Goal: Information Seeking & Learning: Stay updated

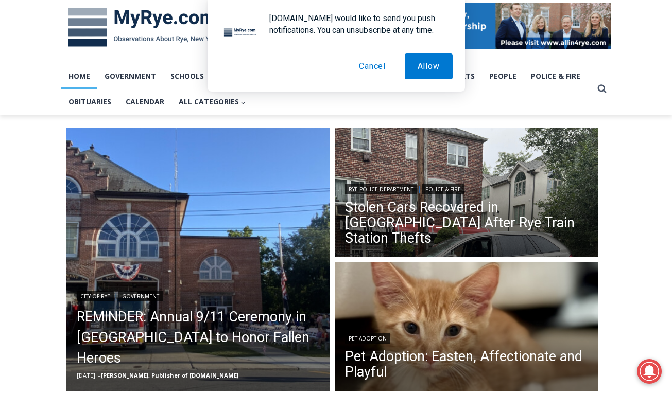
scroll to position [162, 0]
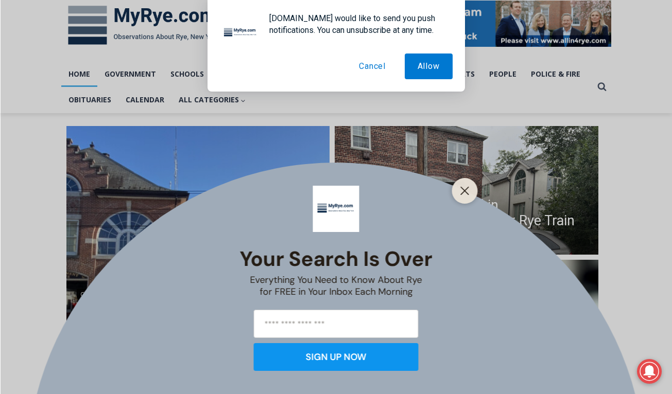
click at [365, 67] on button "Cancel" at bounding box center [372, 67] width 52 height 26
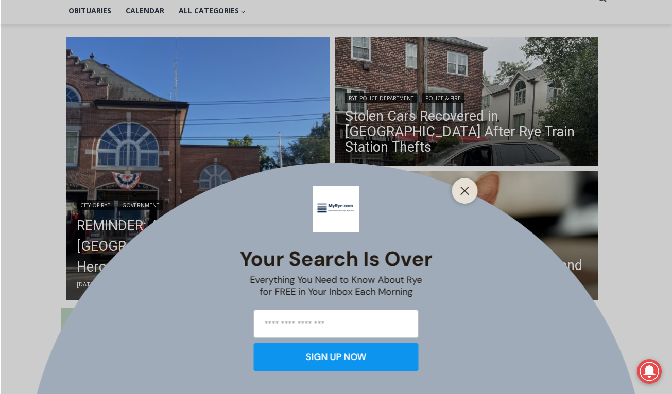
scroll to position [255, 0]
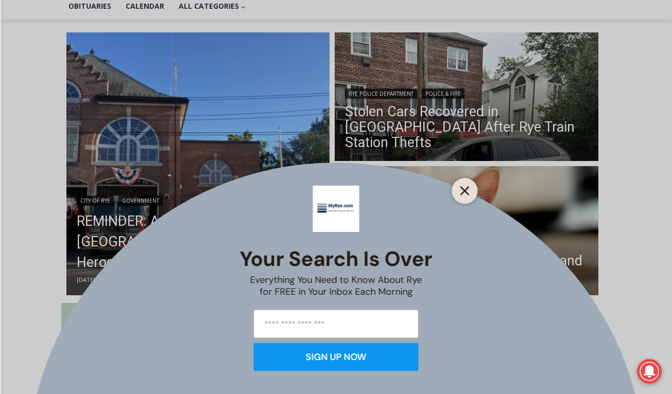
click at [466, 193] on icon "Close" at bounding box center [464, 190] width 9 height 9
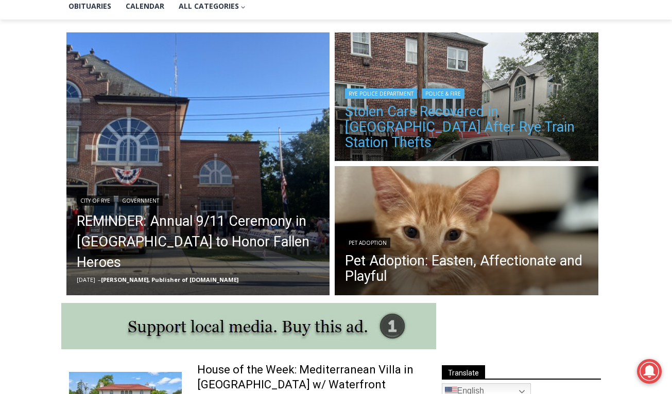
click at [456, 134] on link "Stolen Cars Recovered in [GEOGRAPHIC_DATA] After Rye Train Station Thefts" at bounding box center [466, 127] width 243 height 46
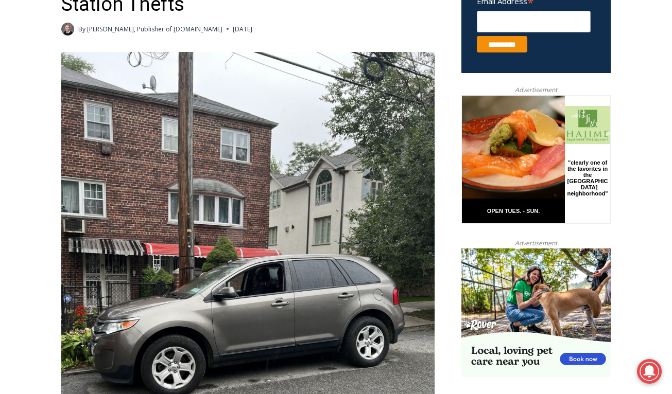
scroll to position [436, 0]
